Goal: Task Accomplishment & Management: Manage account settings

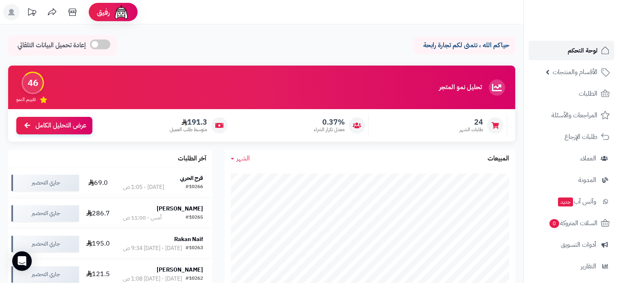
click at [573, 50] on span "لوحة التحكم" at bounding box center [583, 50] width 30 height 11
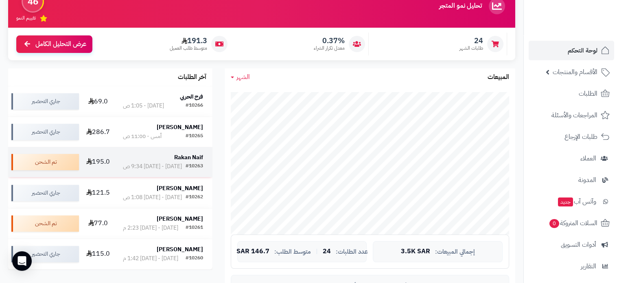
click at [181, 160] on strong "Rakan Naif" at bounding box center [188, 157] width 29 height 9
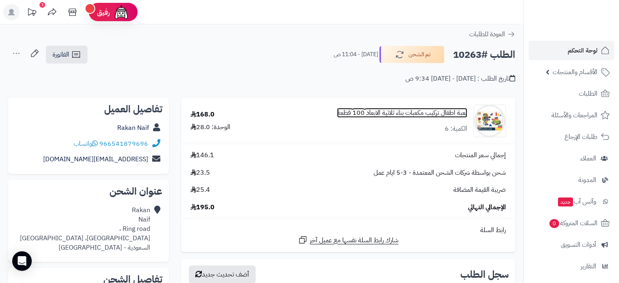
click at [407, 115] on link "لعبة اطفال تركيب مكعبات بناء ثلاثية الابعاد 100 قطعة" at bounding box center [402, 112] width 130 height 9
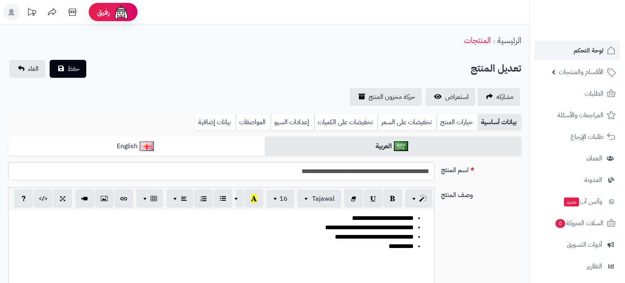
type input "*****"
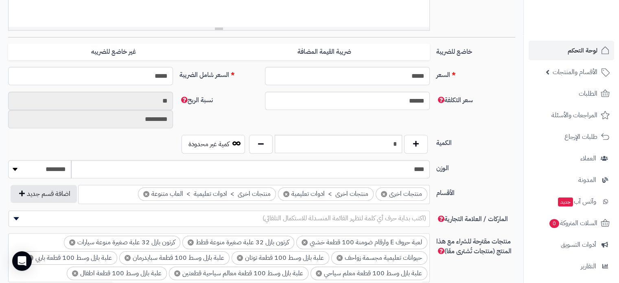
scroll to position [326, 0]
click at [420, 144] on button "button" at bounding box center [416, 143] width 24 height 19
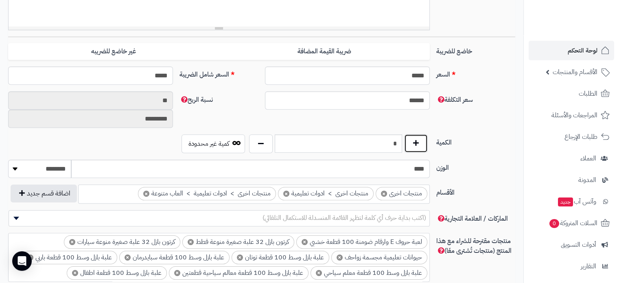
click at [420, 144] on button "button" at bounding box center [416, 143] width 24 height 19
type input "**"
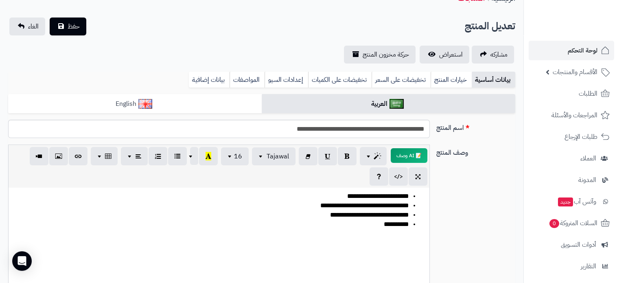
scroll to position [0, 0]
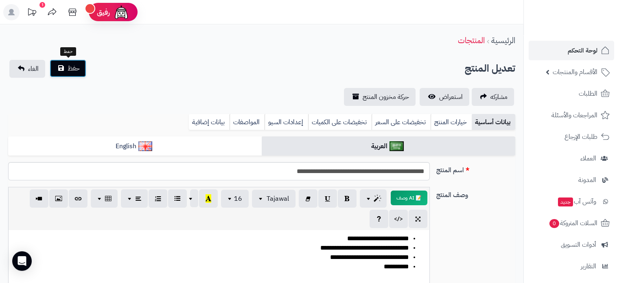
click at [77, 69] on span "حفظ" at bounding box center [74, 68] width 12 height 10
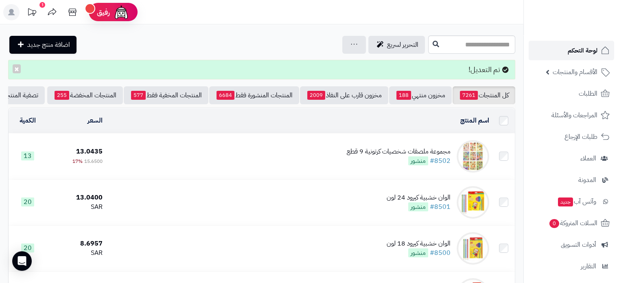
click at [586, 57] on link "لوحة التحكم" at bounding box center [571, 51] width 85 height 20
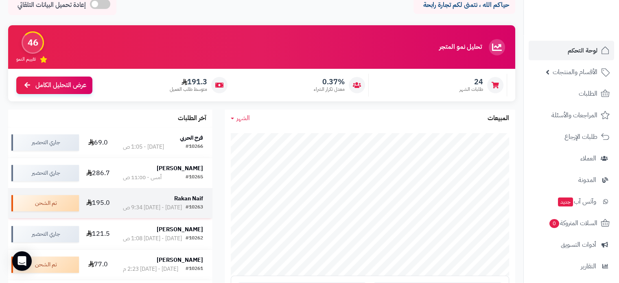
scroll to position [122, 0]
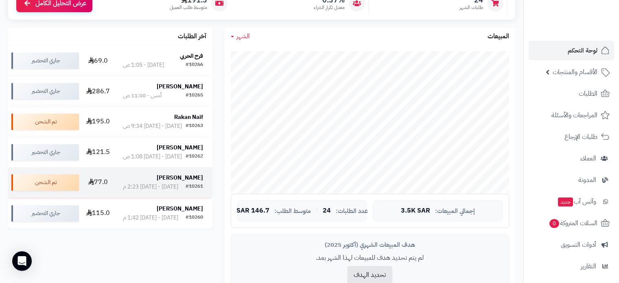
click at [187, 182] on strong "[PERSON_NAME]" at bounding box center [180, 177] width 46 height 9
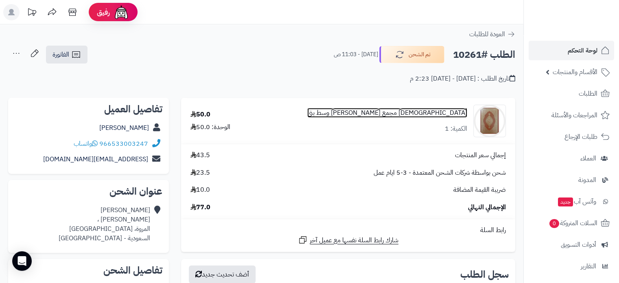
click at [380, 112] on link "[DEMOGRAPHIC_DATA] مجمع [PERSON_NAME] وسط بني" at bounding box center [387, 112] width 160 height 9
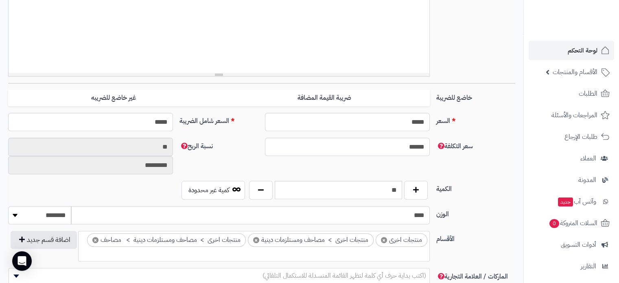
scroll to position [285, 0]
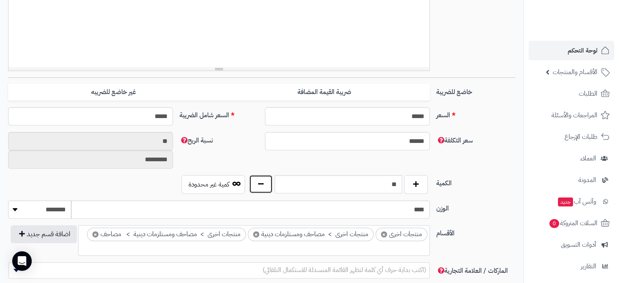
click at [268, 182] on button "button" at bounding box center [261, 184] width 24 height 19
type input "**"
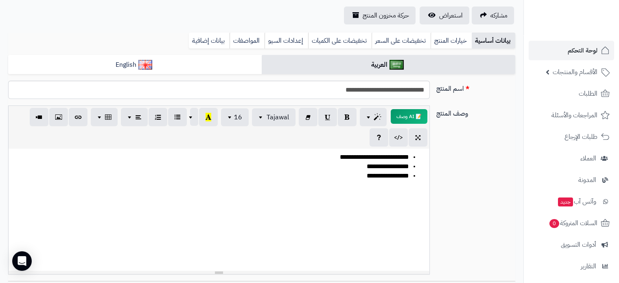
scroll to position [0, 0]
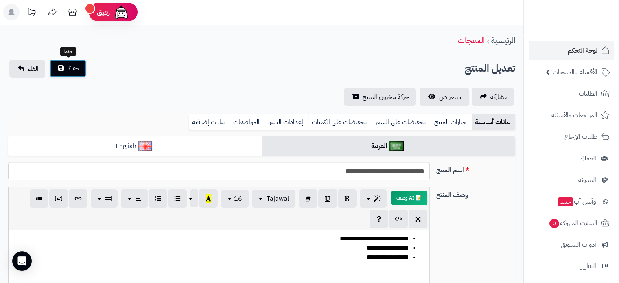
click at [81, 65] on button "حفظ" at bounding box center [68, 68] width 37 height 18
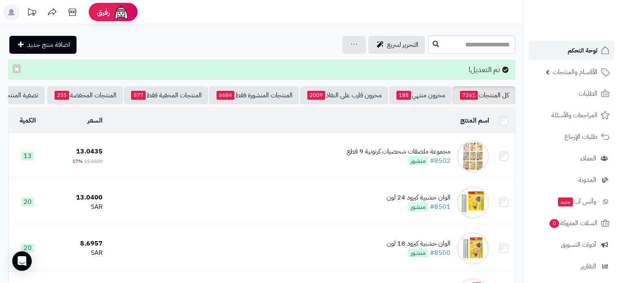
click at [574, 47] on span "لوحة التحكم" at bounding box center [583, 50] width 30 height 11
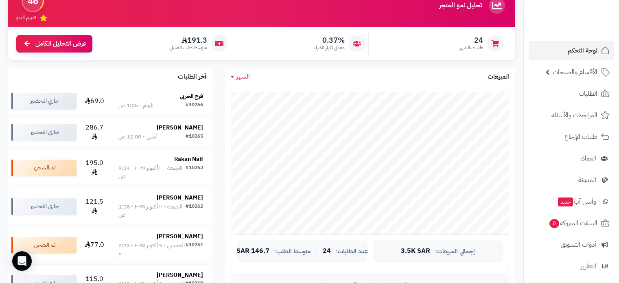
scroll to position [122, 0]
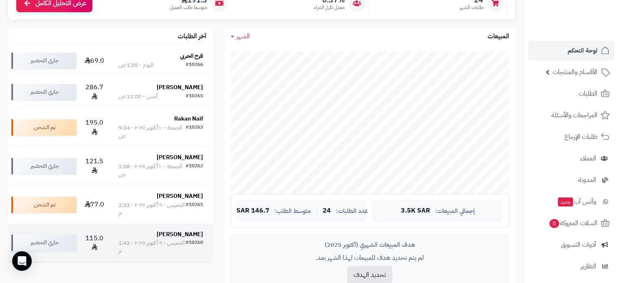
click at [192, 234] on strong "[PERSON_NAME]" at bounding box center [180, 234] width 46 height 9
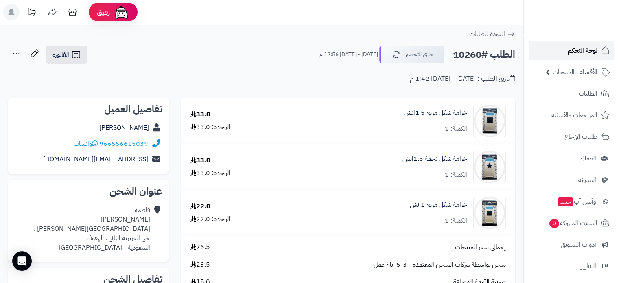
click at [582, 49] on span "لوحة التحكم" at bounding box center [583, 50] width 30 height 11
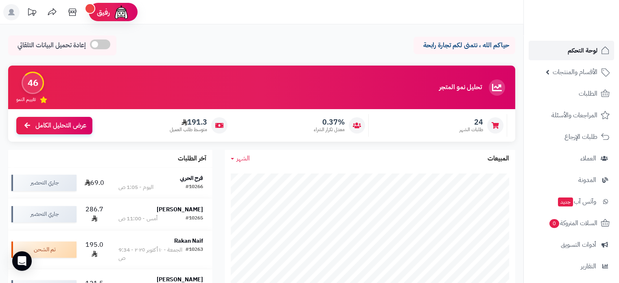
click at [578, 55] on span "لوحة التحكم" at bounding box center [583, 50] width 30 height 11
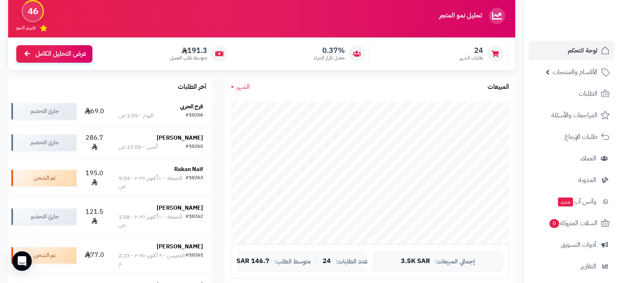
scroll to position [122, 0]
